Goal: Transaction & Acquisition: Purchase product/service

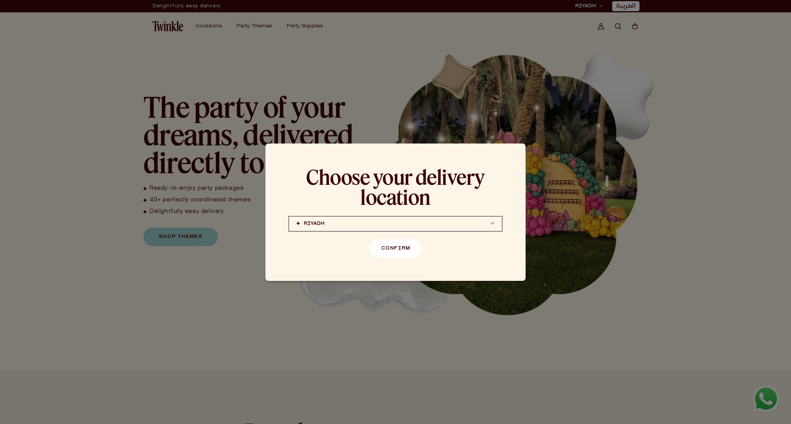
click at [391, 252] on button "Confirm" at bounding box center [396, 248] width 52 height 19
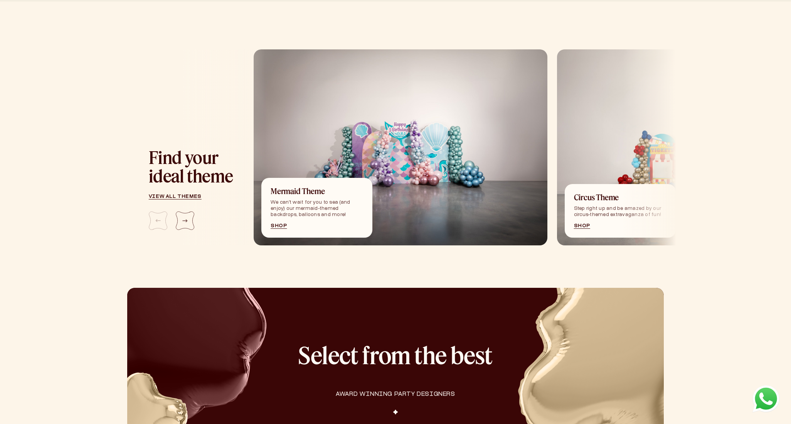
scroll to position [819, 0]
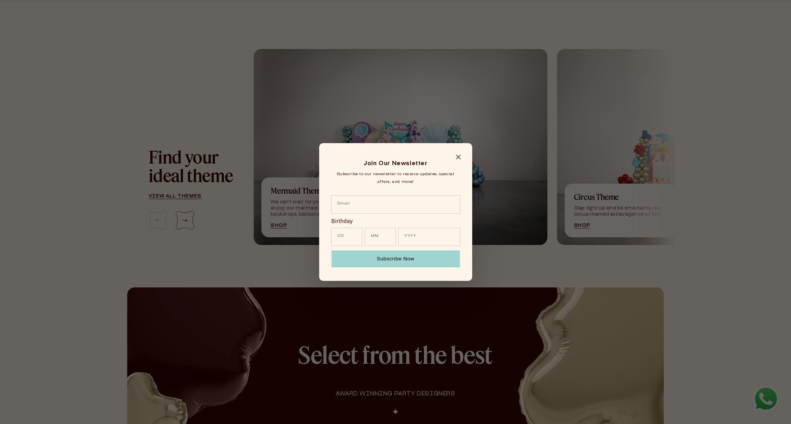
click at [458, 157] on icon "Close modal" at bounding box center [458, 157] width 5 height 5
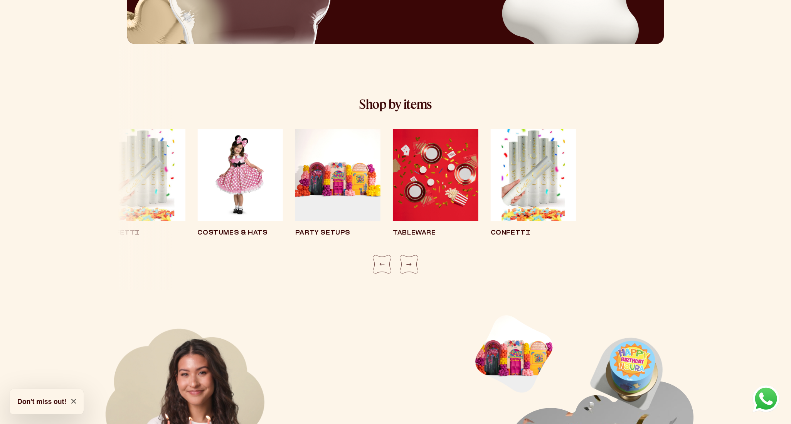
scroll to position [1368, 0]
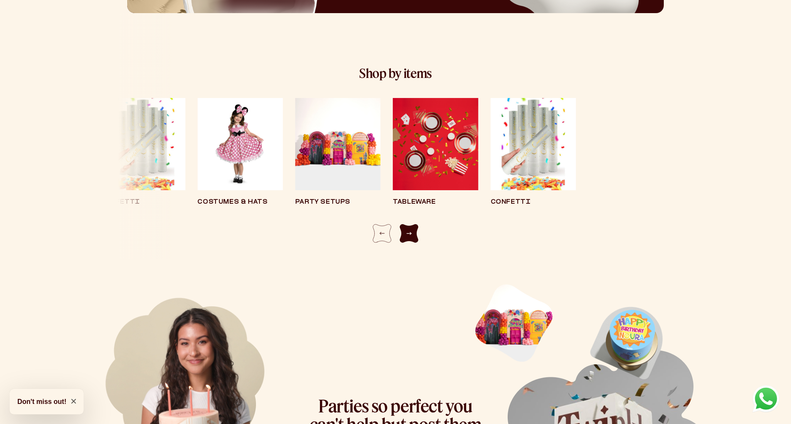
click at [404, 231] on div "Next slide" at bounding box center [409, 233] width 19 height 19
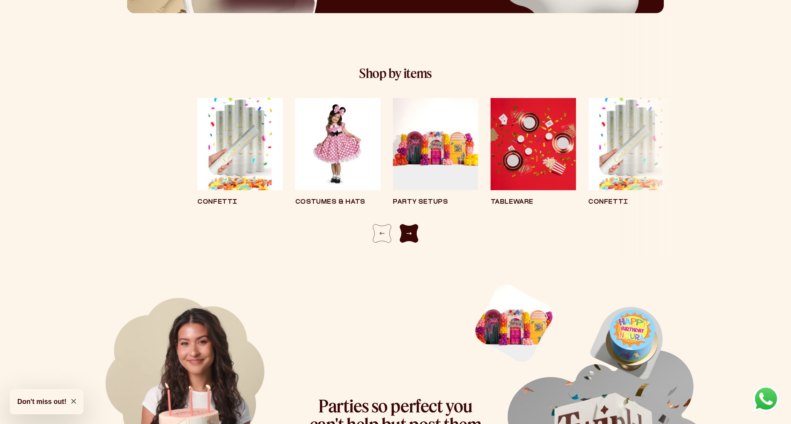
click at [404, 231] on div "Next slide" at bounding box center [409, 233] width 19 height 19
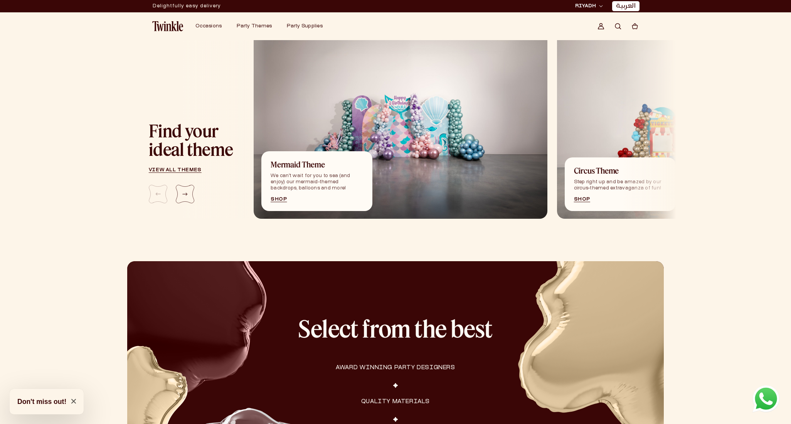
scroll to position [822, 0]
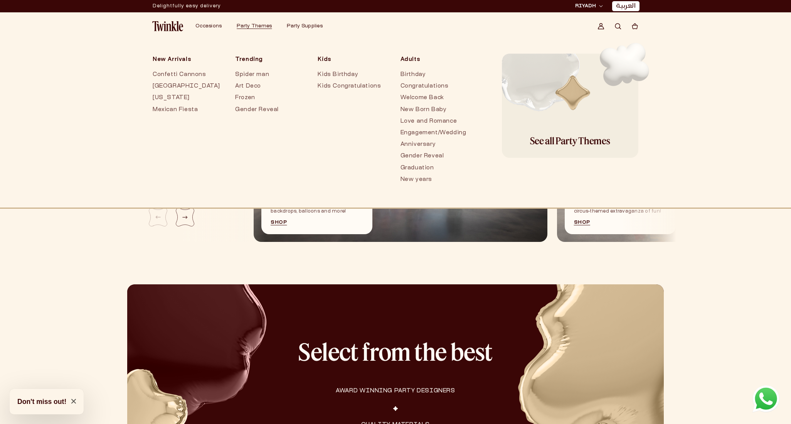
click at [255, 27] on span "Party Themes" at bounding box center [254, 26] width 35 height 5
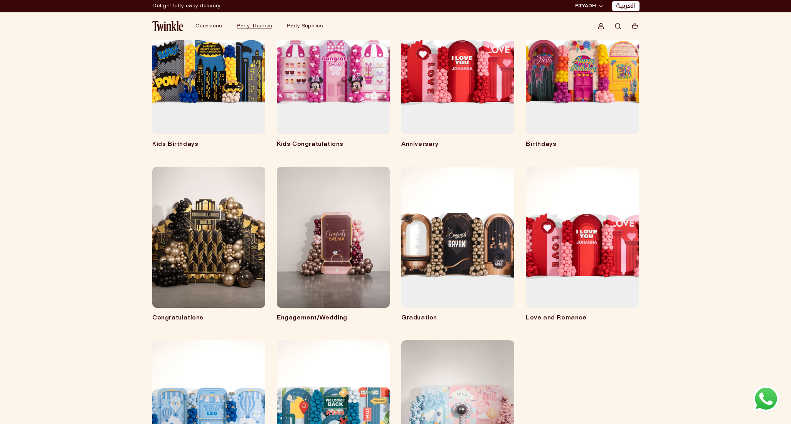
scroll to position [135, 0]
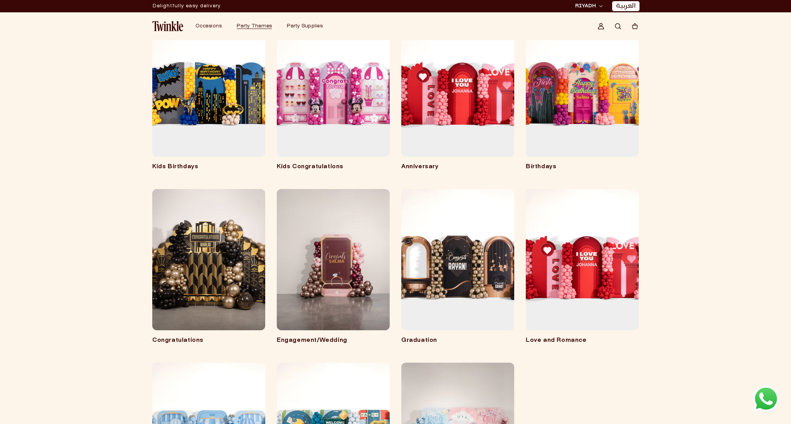
click at [175, 167] on link "Kids Birthdays" at bounding box center [208, 167] width 113 height 8
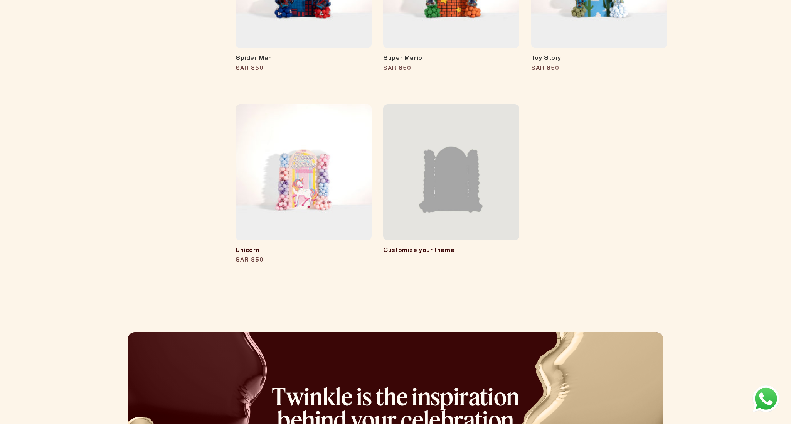
scroll to position [1234, 0]
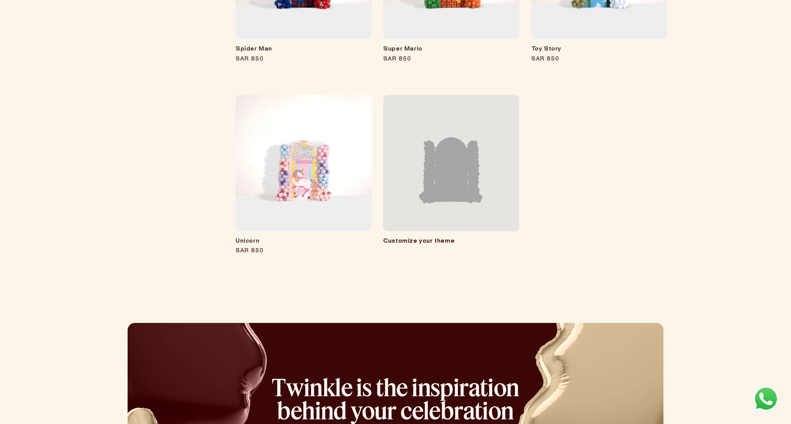
click at [412, 241] on link "Customize your theme" at bounding box center [418, 240] width 71 height 5
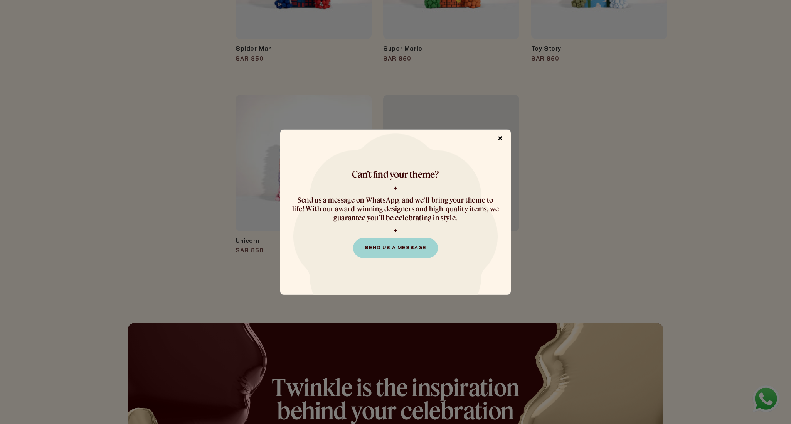
click at [503, 138] on span "×" at bounding box center [500, 138] width 13 height 15
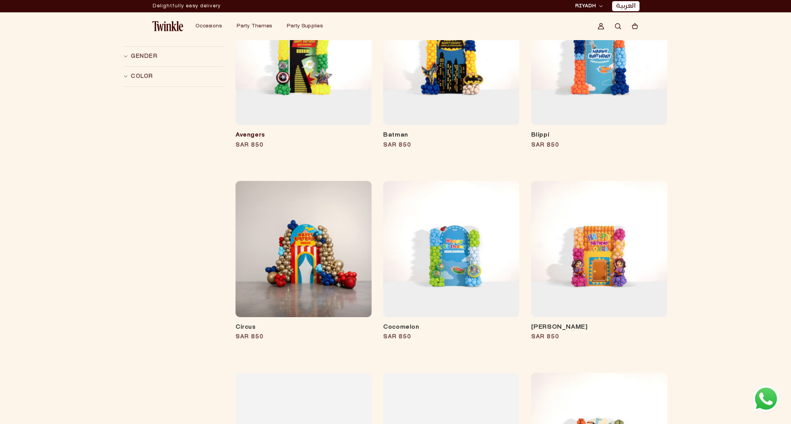
scroll to position [164, 0]
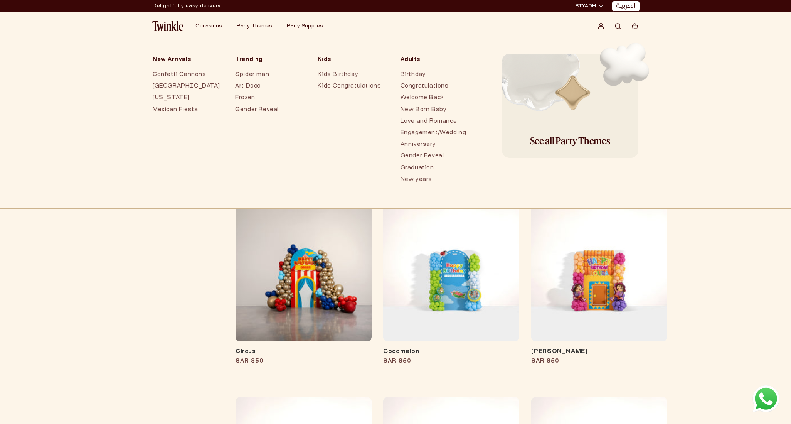
click at [255, 25] on span "Party Themes" at bounding box center [254, 26] width 35 height 5
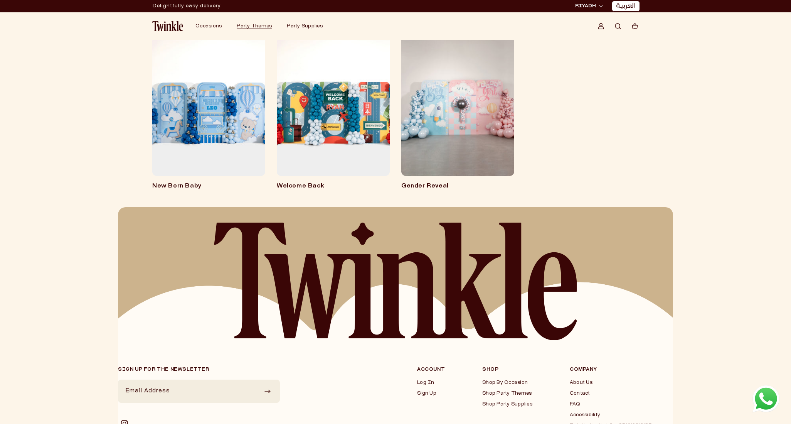
scroll to position [443, 0]
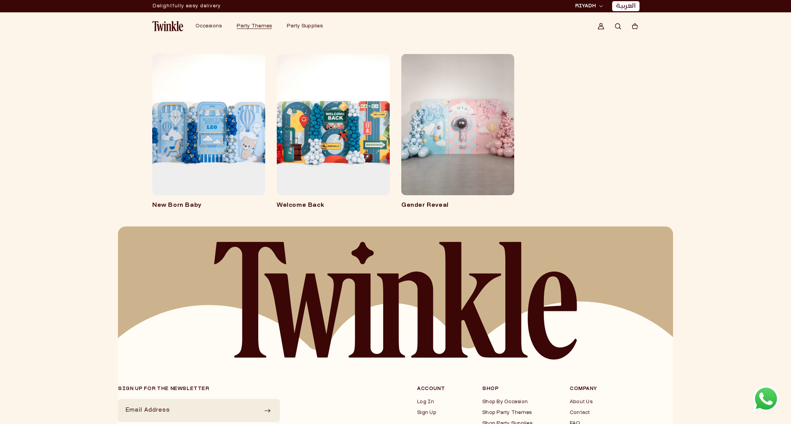
click at [430, 204] on link "Gender Reveal" at bounding box center [457, 206] width 113 height 8
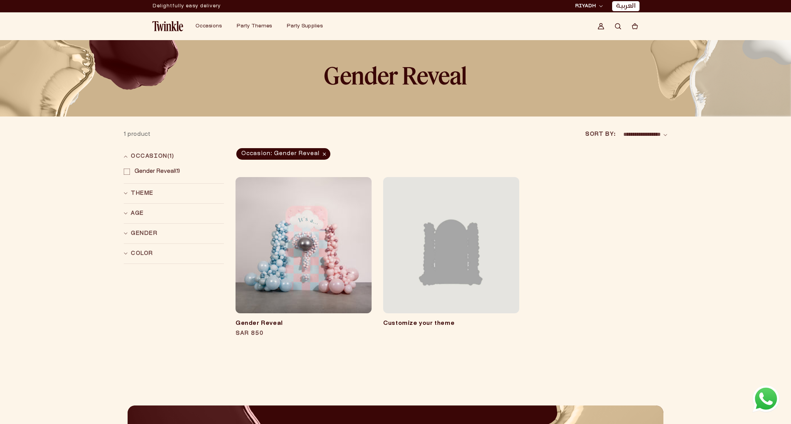
click at [247, 321] on link "Gender Reveal" at bounding box center [304, 324] width 136 height 8
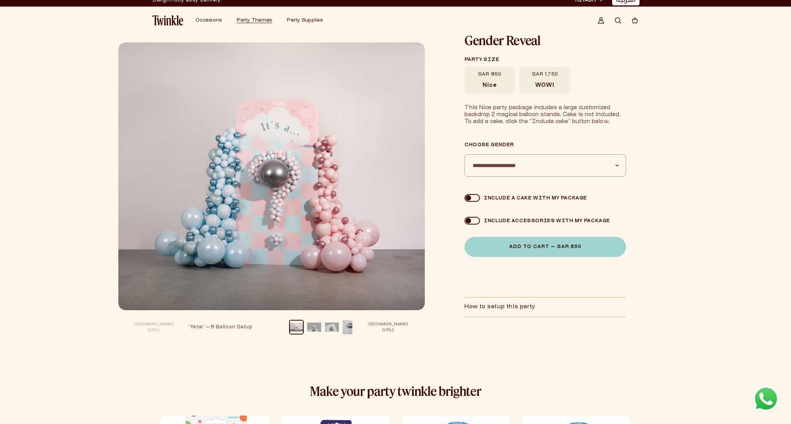
scroll to position [10, 0]
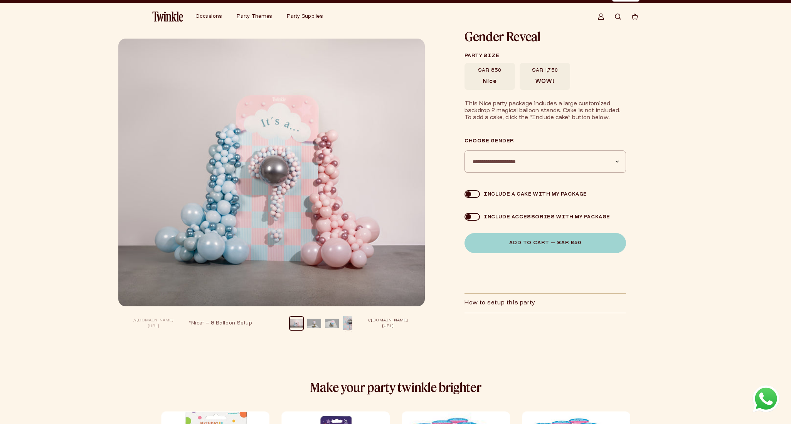
click at [544, 163] on select "**********" at bounding box center [546, 161] width 162 height 22
click at [699, 153] on div "Image 1 is now available in gallery view Skip to product information Play video…" at bounding box center [395, 189] width 791 height 319
click at [542, 82] on span "WOW!" at bounding box center [544, 81] width 19 height 7
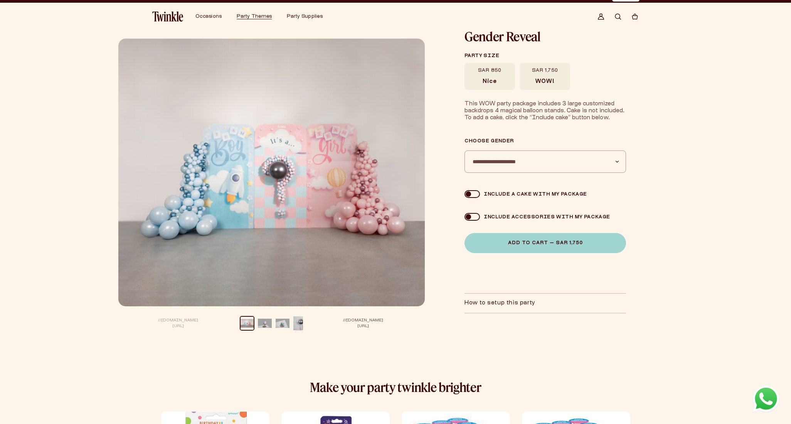
click at [497, 87] on label "SAR 850 Nice" at bounding box center [490, 76] width 50 height 27
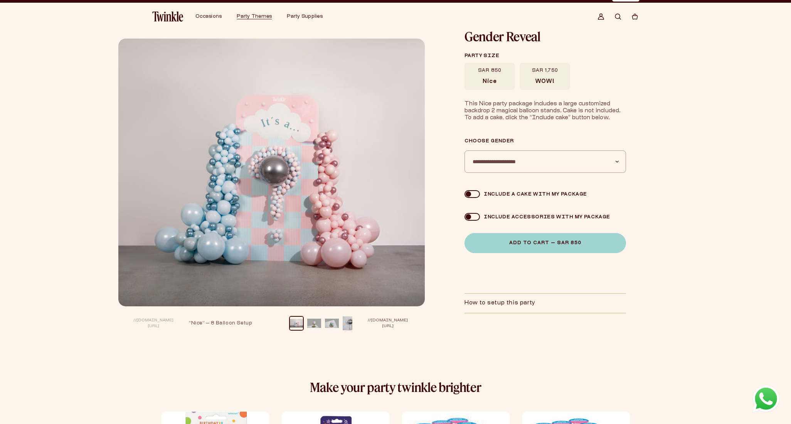
click at [552, 75] on label "SAR 1,750 WOW!" at bounding box center [545, 76] width 50 height 27
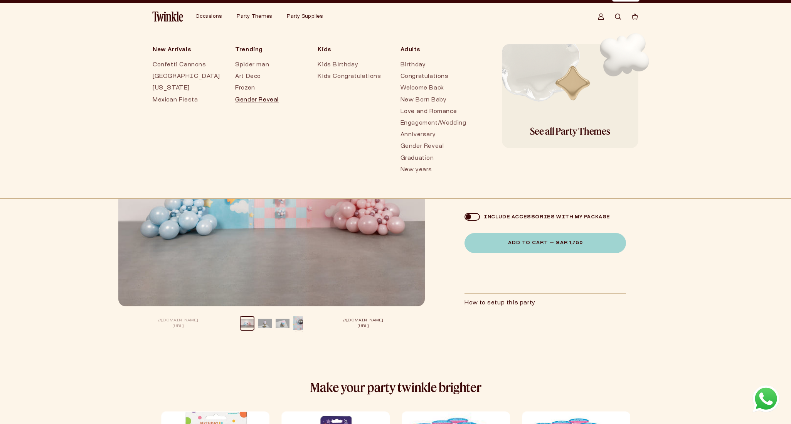
click at [249, 18] on span "Party Themes" at bounding box center [254, 16] width 35 height 5
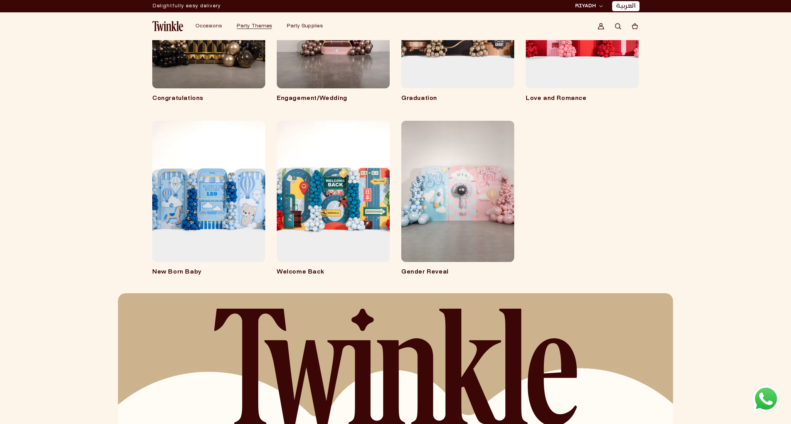
scroll to position [260, 0]
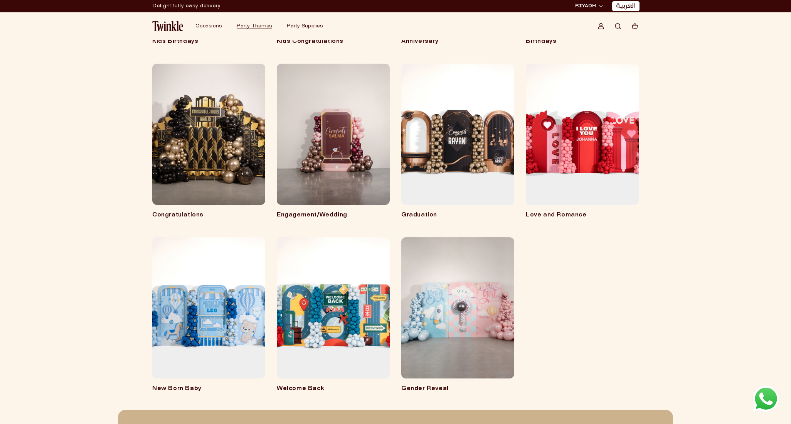
click at [189, 216] on link "Congratulations" at bounding box center [208, 215] width 113 height 8
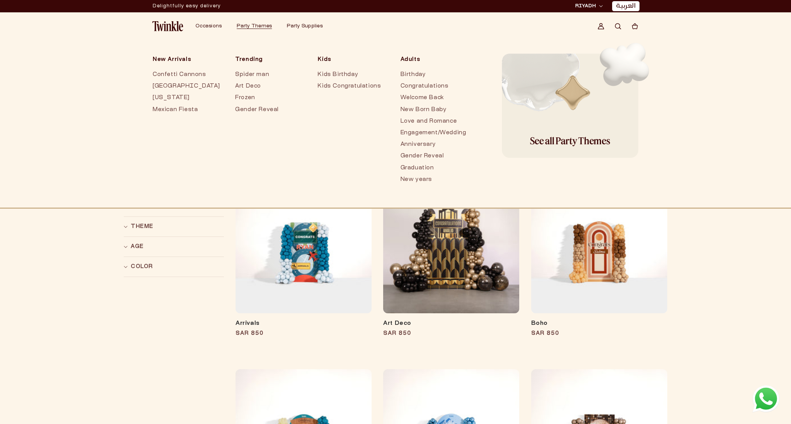
click at [246, 26] on span "Party Themes" at bounding box center [254, 26] width 35 height 5
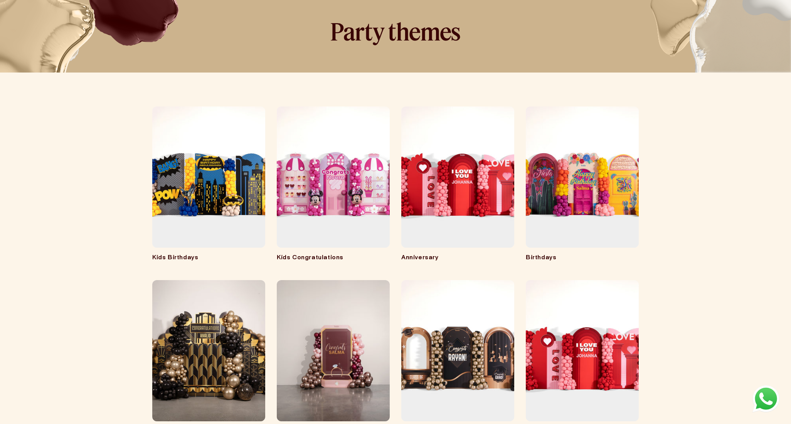
scroll to position [173, 0]
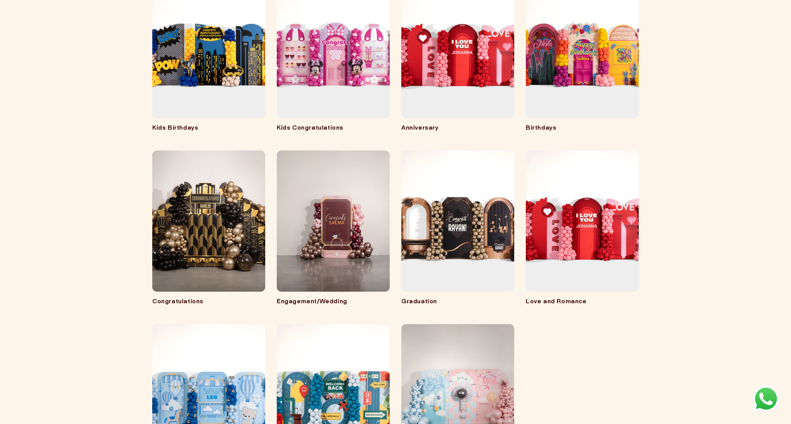
click at [320, 301] on link "Engagement/Wedding" at bounding box center [333, 302] width 113 height 8
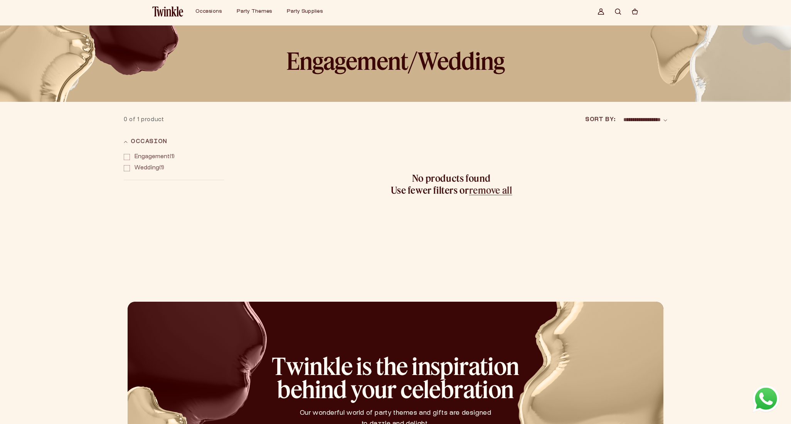
scroll to position [19, 0]
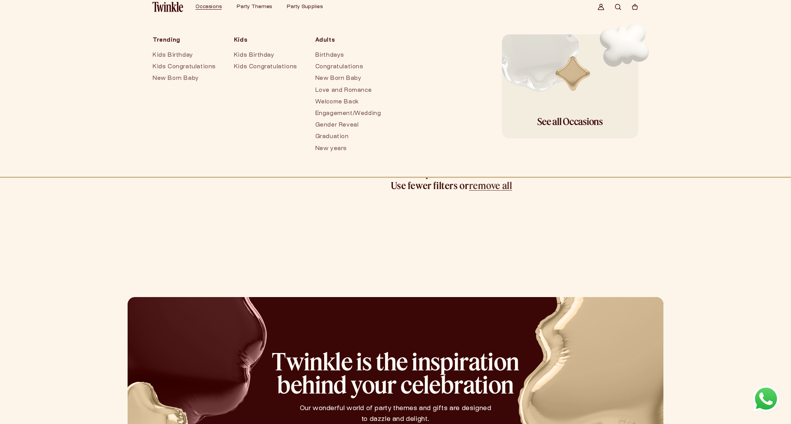
click at [211, 7] on span "Occasions" at bounding box center [208, 7] width 26 height 5
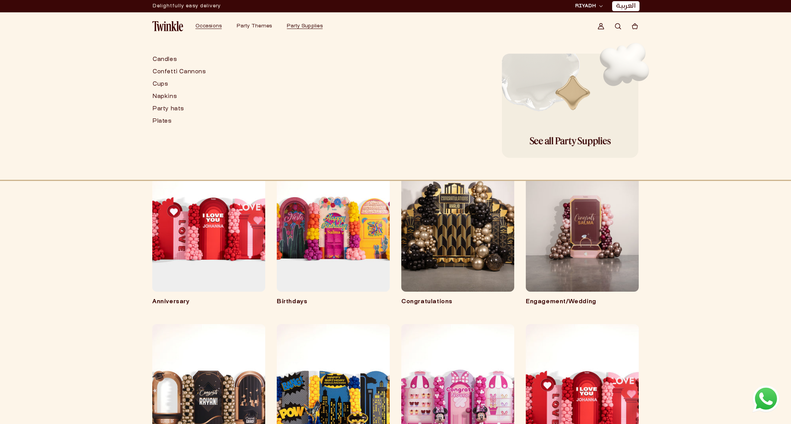
click at [312, 28] on span "Party Supplies" at bounding box center [305, 26] width 36 height 5
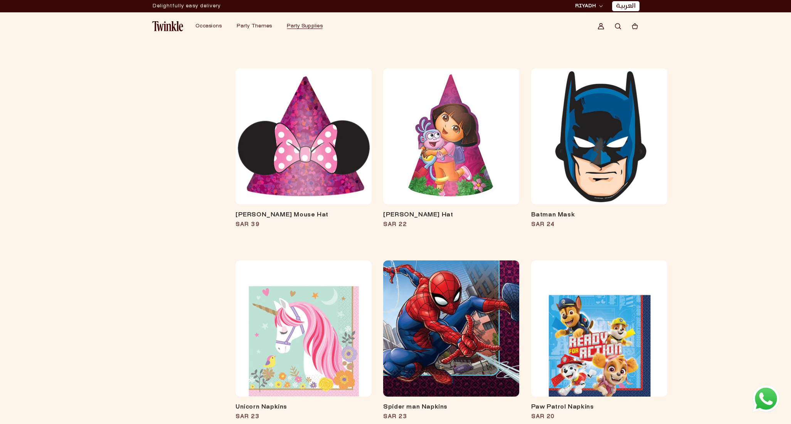
scroll to position [1234, 0]
